Goal: Task Accomplishment & Management: Complete application form

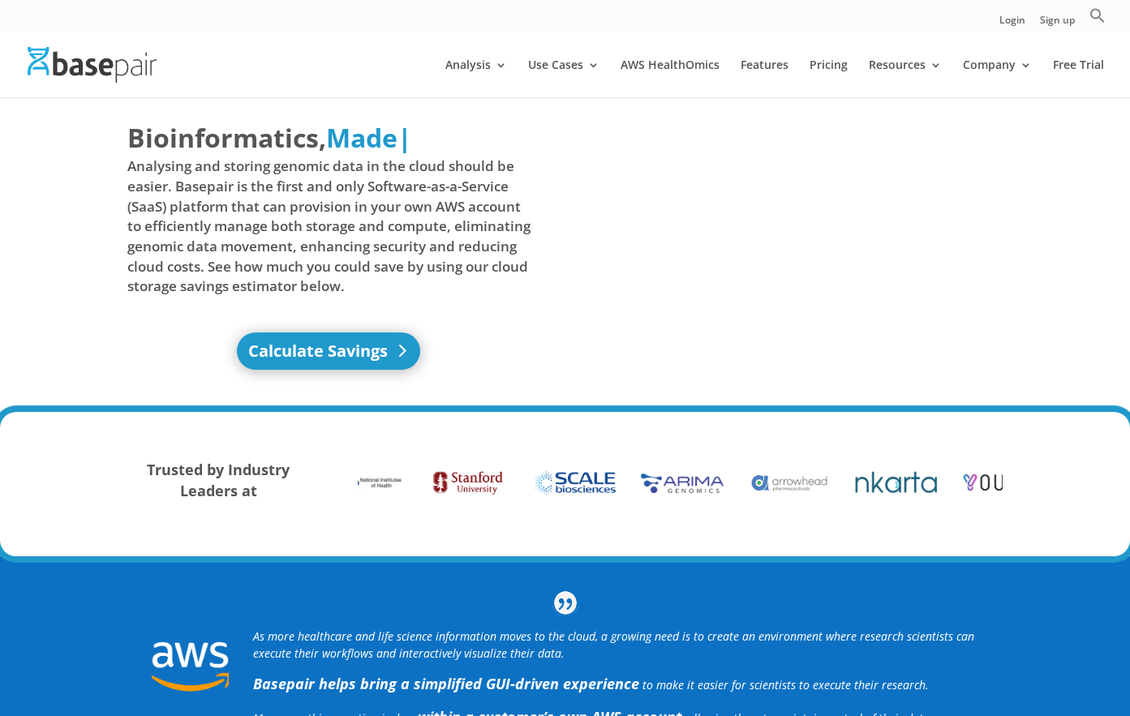
click at [306, 354] on link "Calculate Savings" at bounding box center [328, 350] width 183 height 37
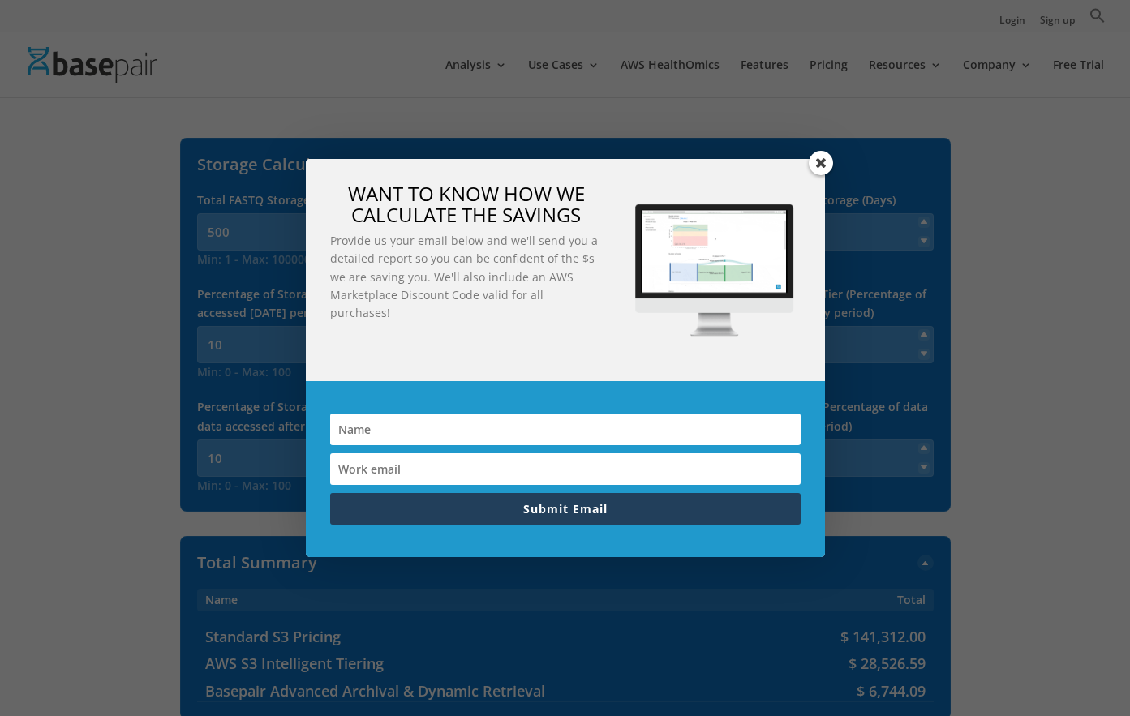
click at [589, 434] on input at bounding box center [565, 430] width 470 height 32
type input "Ayushi"
type input "alal61@gatech.edu"
click at [644, 515] on button "Submit Email" at bounding box center [565, 509] width 470 height 32
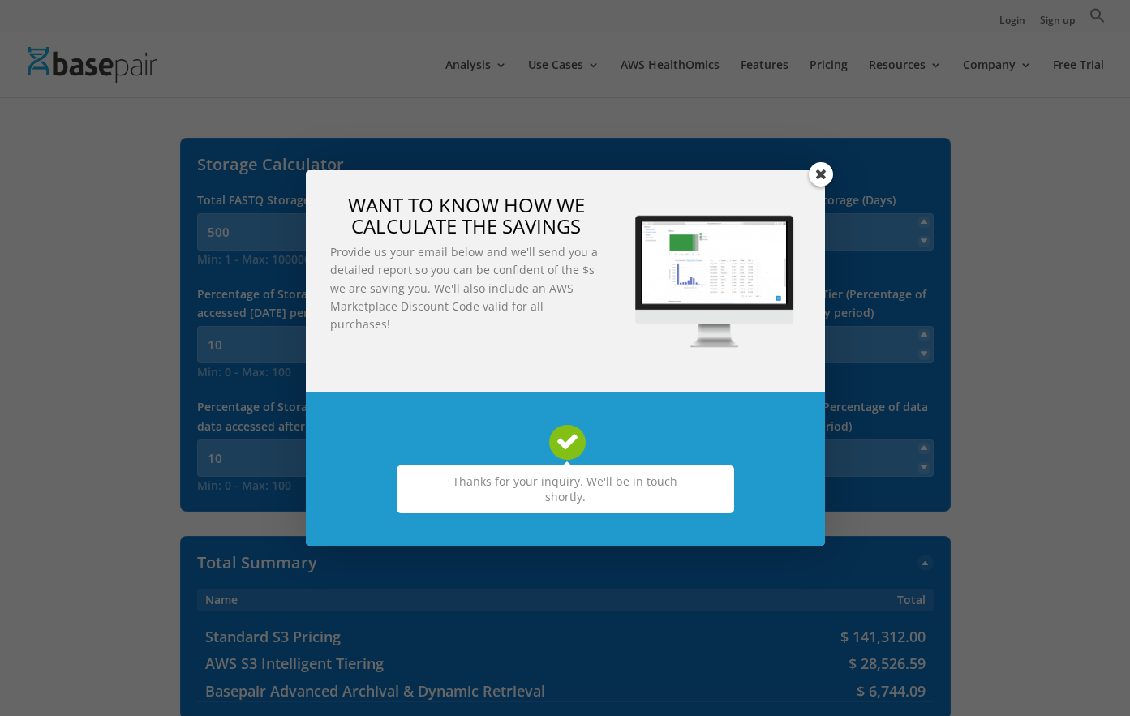
click at [826, 178] on span at bounding box center [820, 174] width 24 height 24
